Goal: Task Accomplishment & Management: Manage account settings

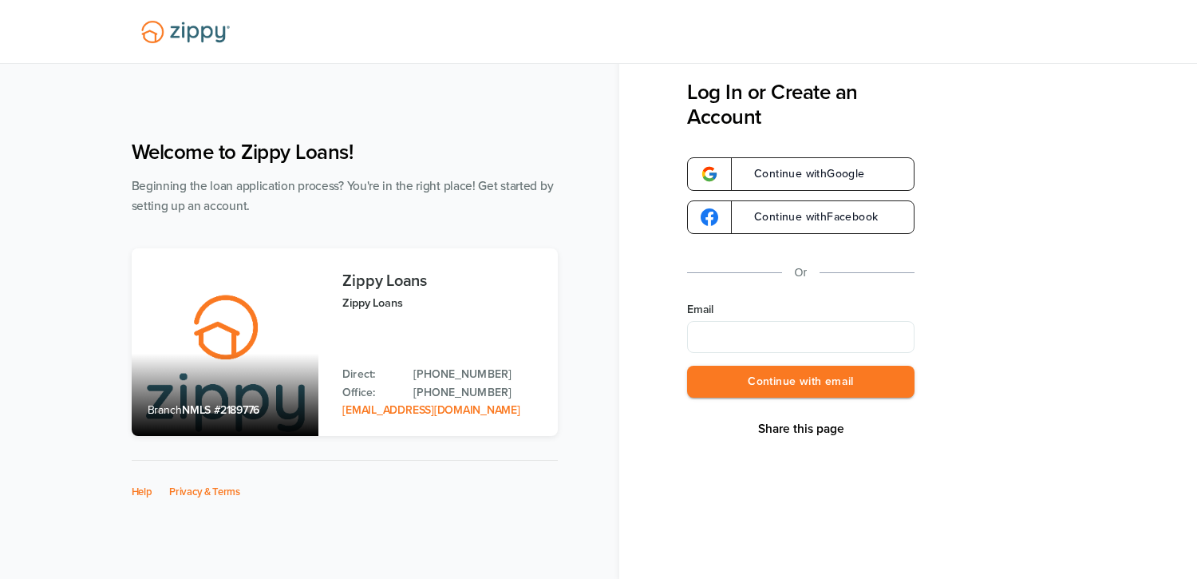
click at [773, 329] on input "Email" at bounding box center [800, 337] width 227 height 32
type input "**********"
click at [740, 386] on button "Continue with email" at bounding box center [800, 382] width 227 height 33
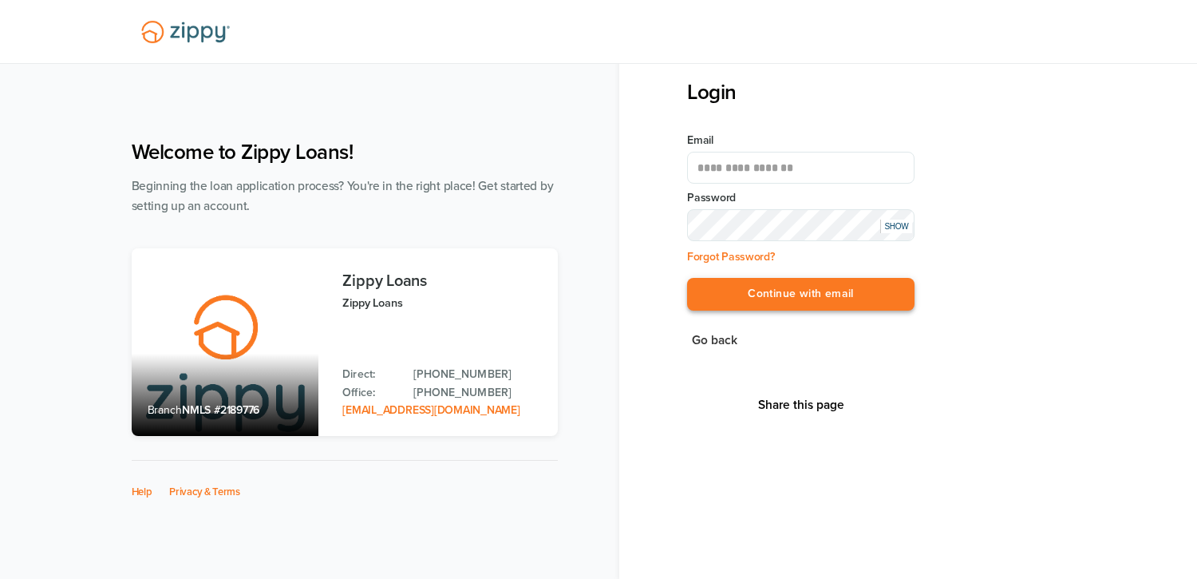
click at [749, 295] on button "Continue with email" at bounding box center [800, 294] width 227 height 33
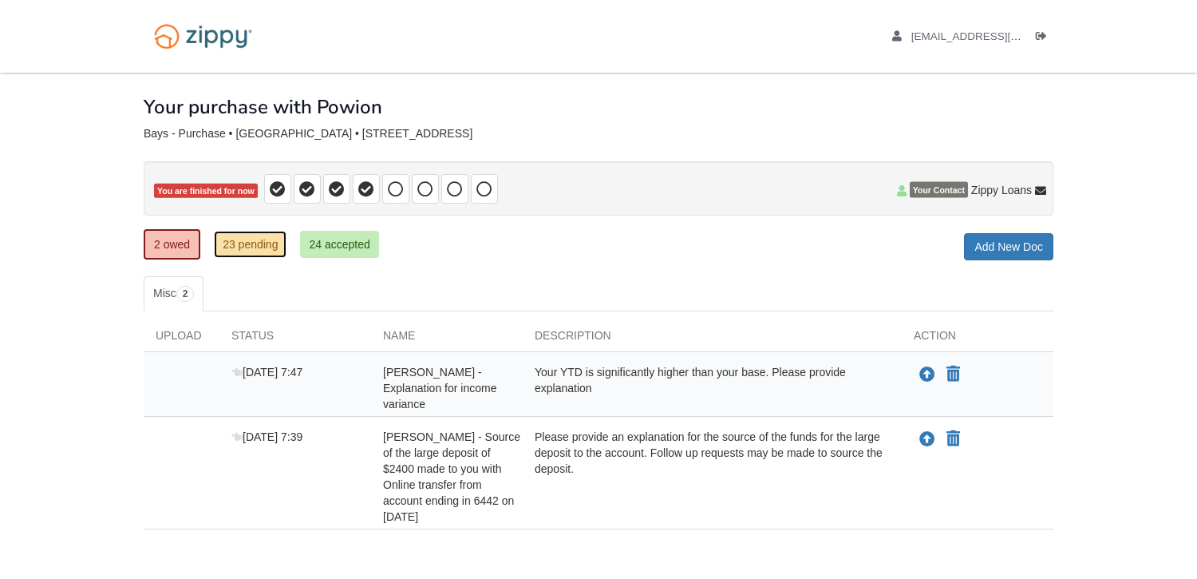
click at [249, 251] on link "23 pending" at bounding box center [250, 244] width 73 height 27
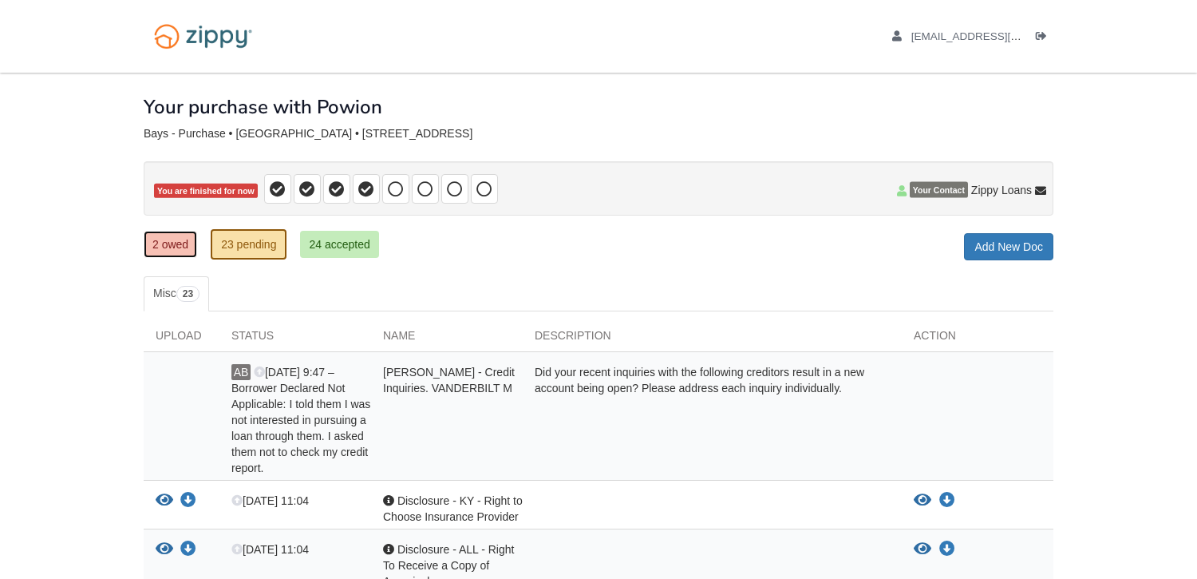
click at [150, 244] on link "2 owed" at bounding box center [170, 244] width 53 height 27
